Goal: Navigation & Orientation: Find specific page/section

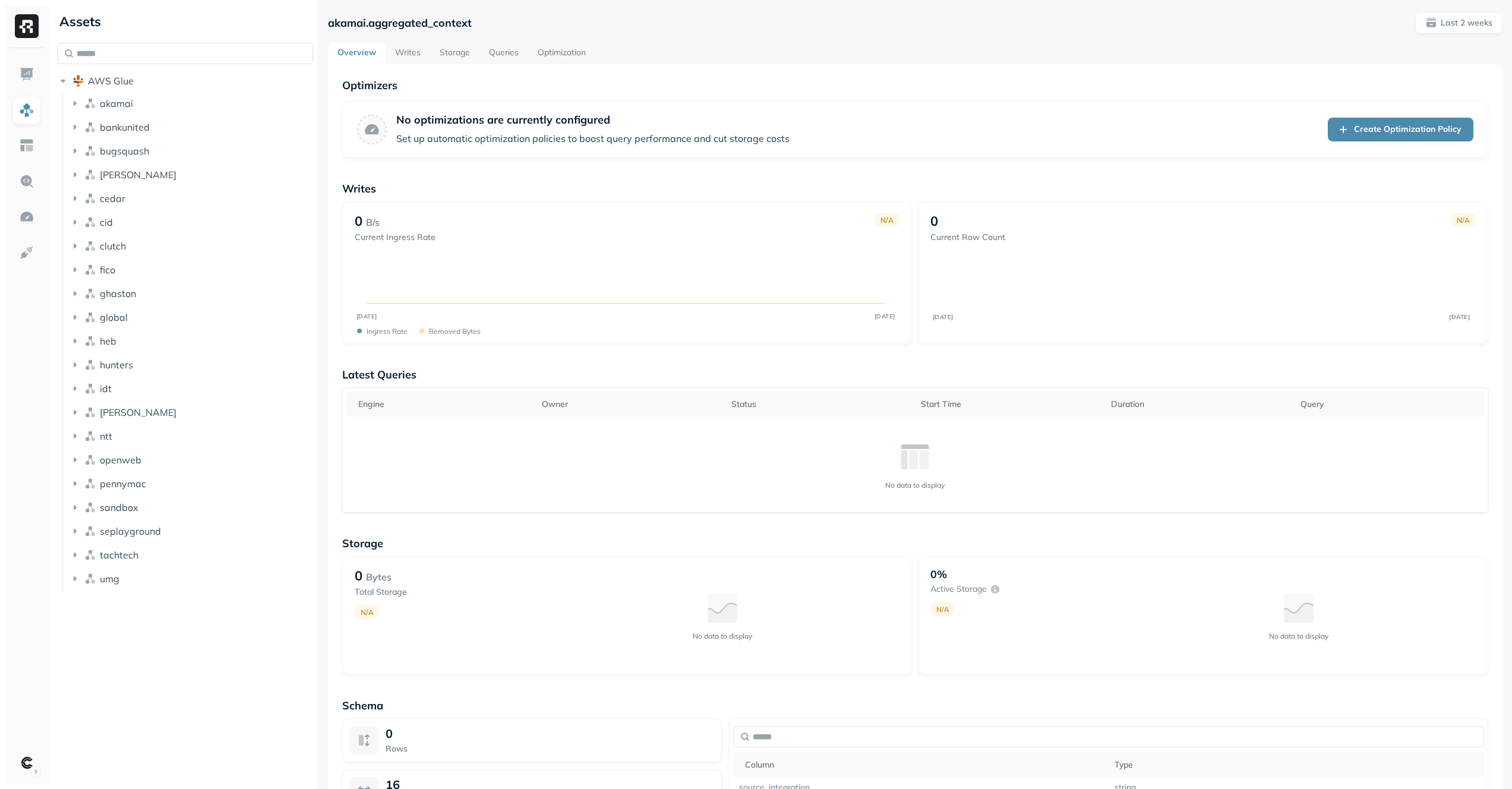
click at [444, 53] on link "Storage" at bounding box center [454, 54] width 49 height 22
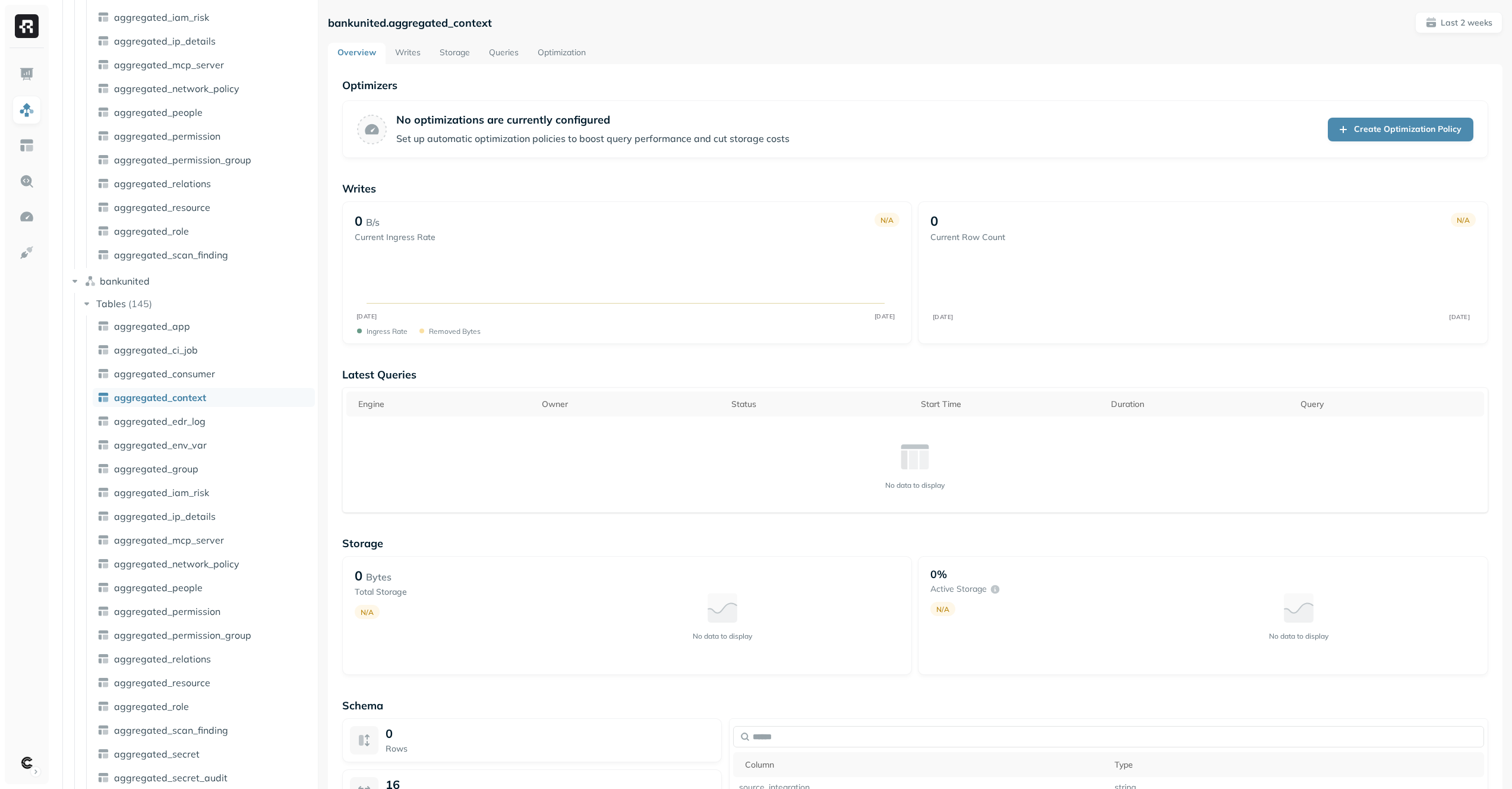
scroll to position [301, 0]
click at [433, 52] on link "Storage" at bounding box center [454, 54] width 49 height 22
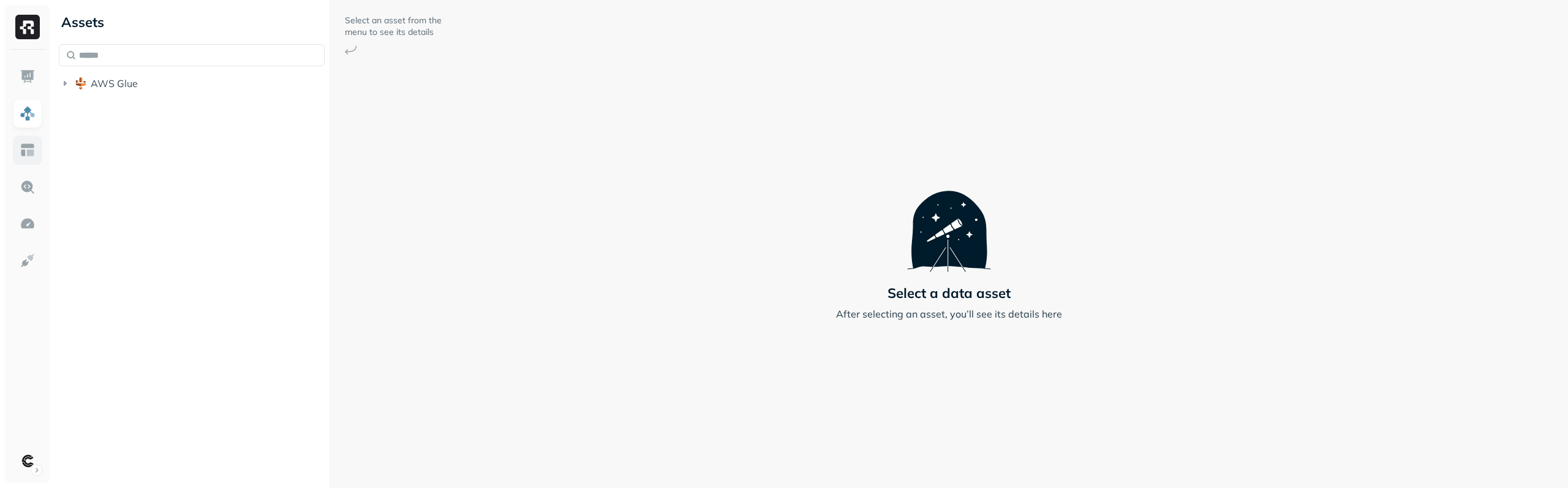
click at [29, 149] on img at bounding box center [28, 150] width 16 height 16
click at [1167, 112] on div "Select an asset from the menu to see its details Select a data asset After sele…" at bounding box center [949, 244] width 1238 height 488
